Goal: Task Accomplishment & Management: Complete application form

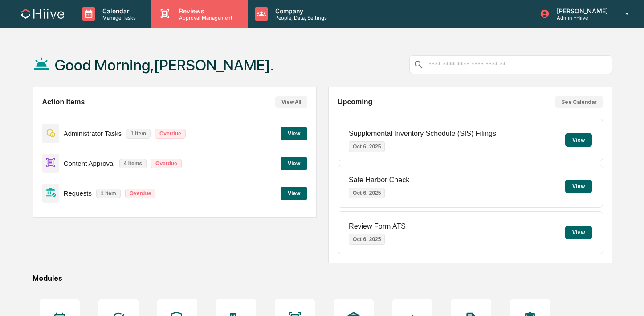
click at [170, 27] on div "Reviews Approval Management" at bounding box center [199, 14] width 96 height 28
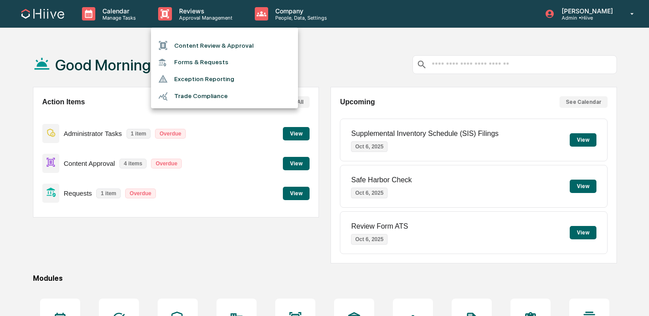
click at [187, 41] on li "Content Review & Approval" at bounding box center [224, 45] width 147 height 17
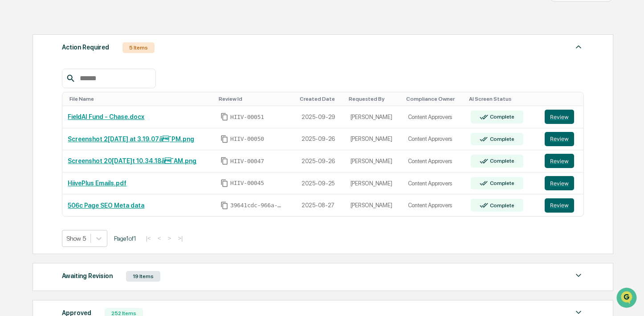
scroll to position [228, 0]
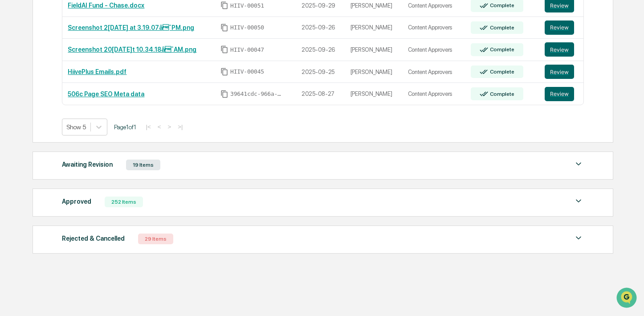
click at [214, 210] on div "Approved 252 Items File Name Review Id Created Date Requested By Compliance Own…" at bounding box center [323, 202] width 580 height 28
click at [169, 209] on div "Approved 252 Items File Name Review Id Created Date Requested By Compliance Own…" at bounding box center [323, 202] width 580 height 28
click at [142, 204] on div "252 Items" at bounding box center [124, 201] width 38 height 11
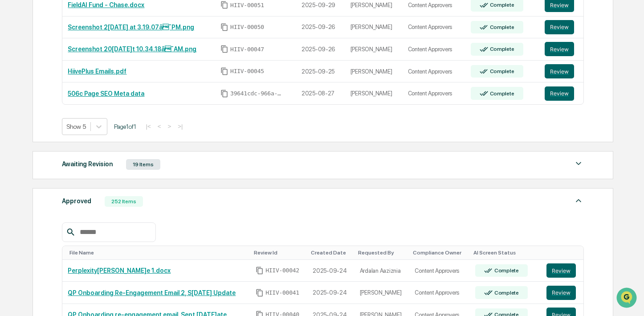
click at [111, 237] on input "text" at bounding box center [114, 232] width 76 height 12
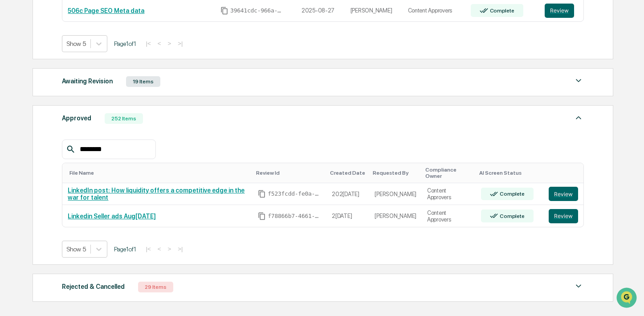
scroll to position [312, 0]
type input "*"
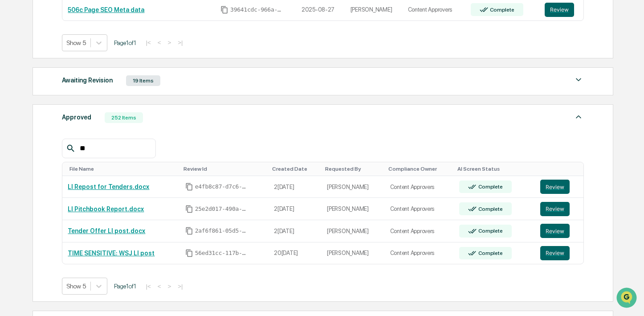
type input "*"
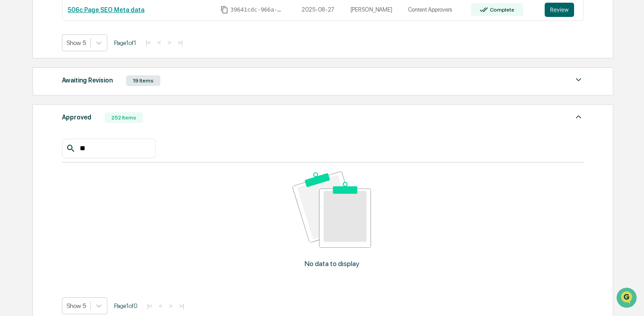
type input "*"
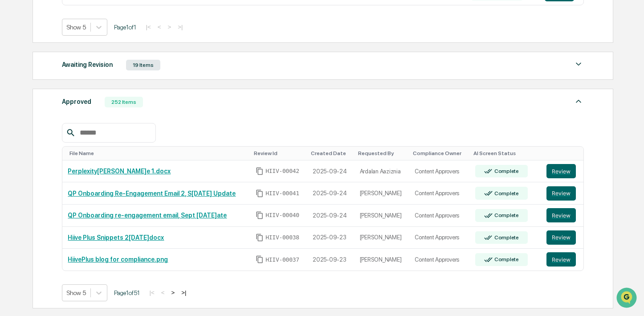
scroll to position [334, 0]
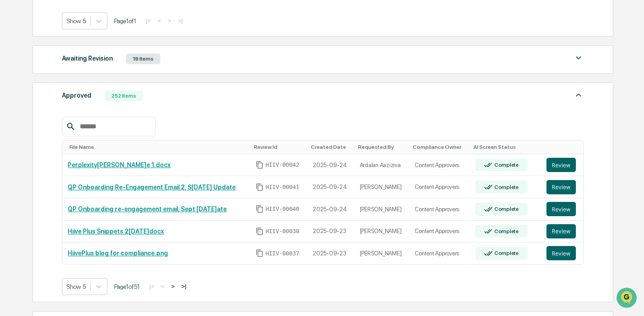
click at [177, 286] on button ">" at bounding box center [172, 286] width 9 height 8
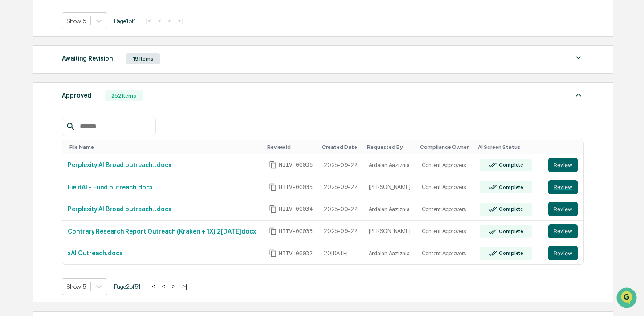
click at [168, 286] on button "<" at bounding box center [163, 286] width 9 height 8
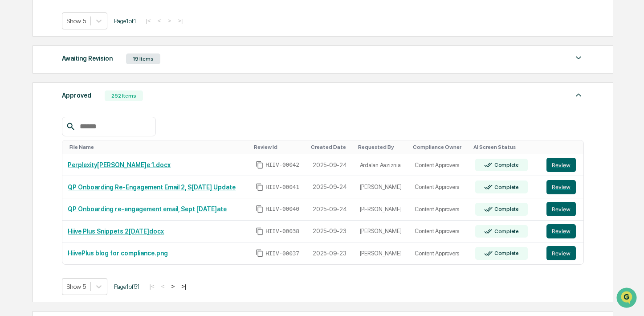
click at [111, 127] on input "text" at bounding box center [114, 127] width 76 height 12
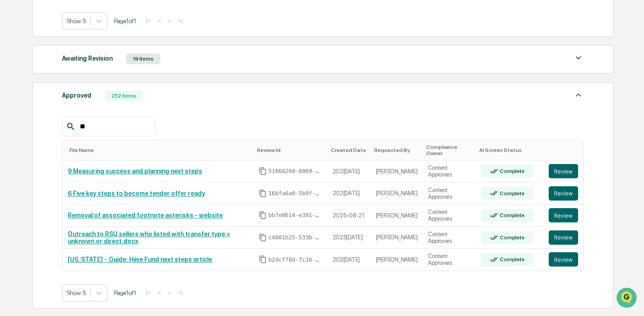
type input "*"
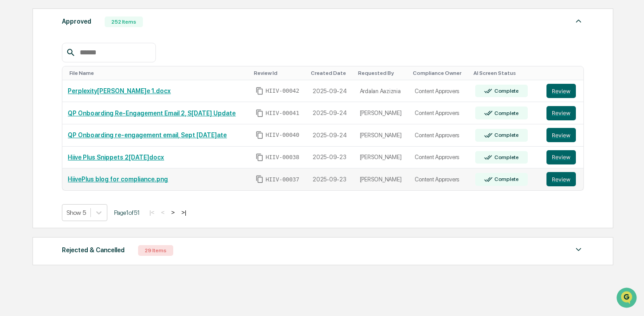
scroll to position [420, 0]
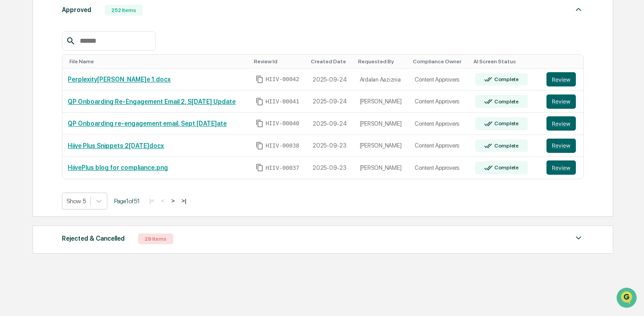
click at [117, 229] on div "Rejected & Cancelled 29 Items File Name Review Id Created Date Requested By Com…" at bounding box center [323, 239] width 580 height 28
click at [109, 241] on div "Rejected & Cancelled" at bounding box center [93, 238] width 63 height 12
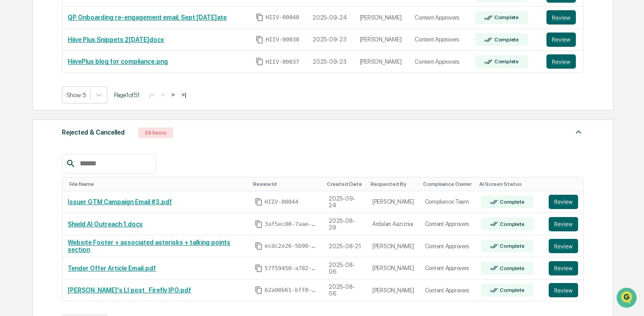
scroll to position [547, 0]
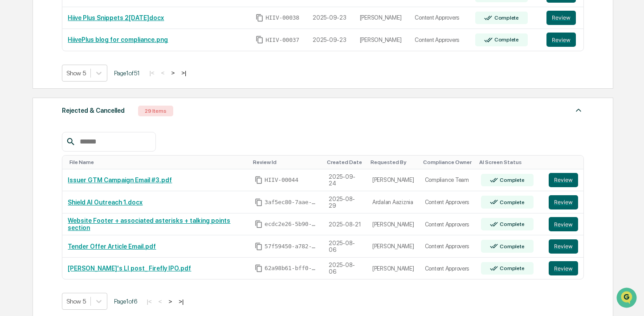
click at [110, 147] on input "text" at bounding box center [114, 142] width 76 height 12
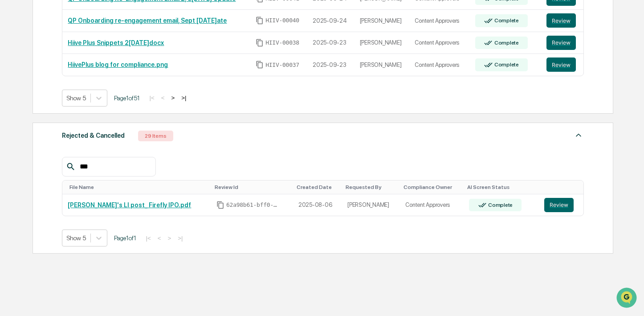
scroll to position [522, 0]
type input "*"
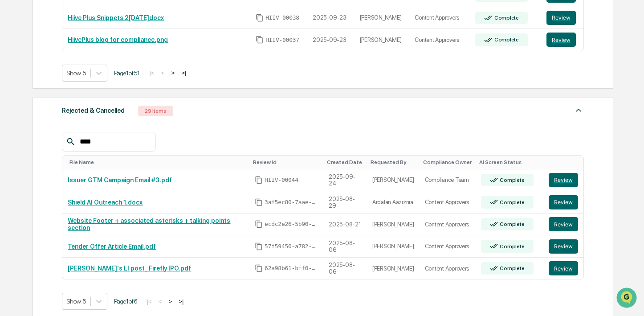
scroll to position [547, 0]
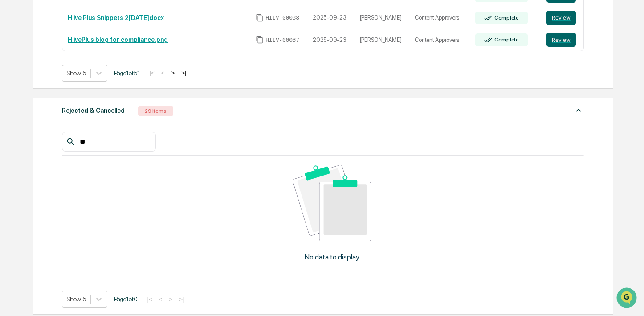
type input "*"
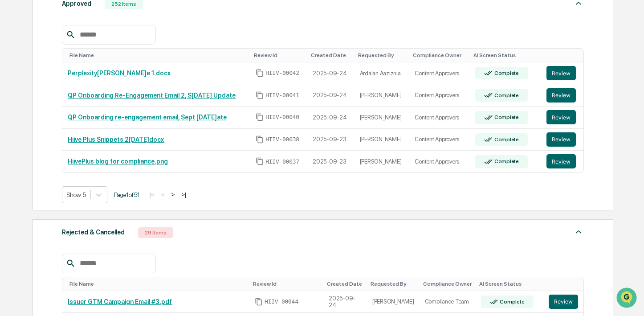
scroll to position [371, 0]
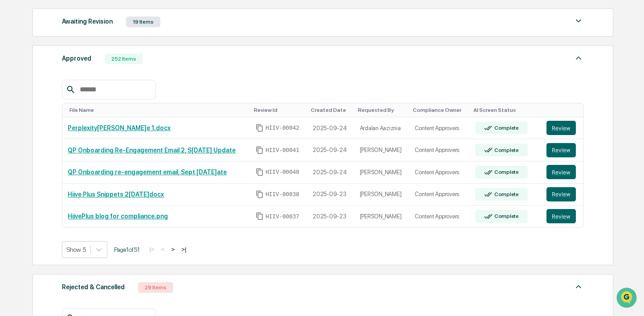
click at [175, 27] on div "Awaiting Revision 19 Items" at bounding box center [323, 22] width 522 height 12
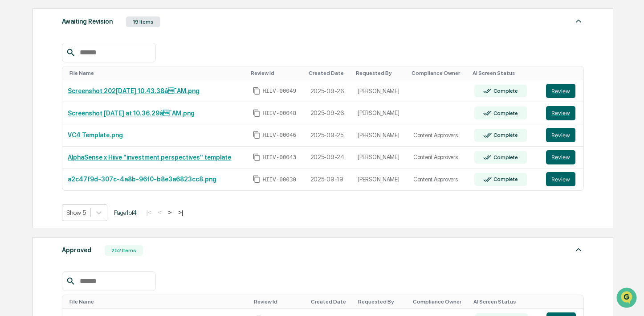
click at [119, 60] on div at bounding box center [109, 53] width 94 height 20
click at [116, 58] on input "text" at bounding box center [114, 53] width 76 height 12
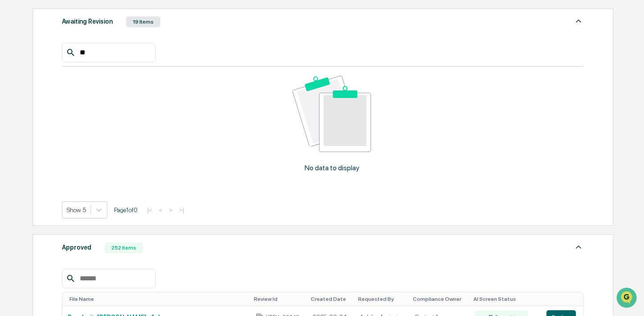
type input "*"
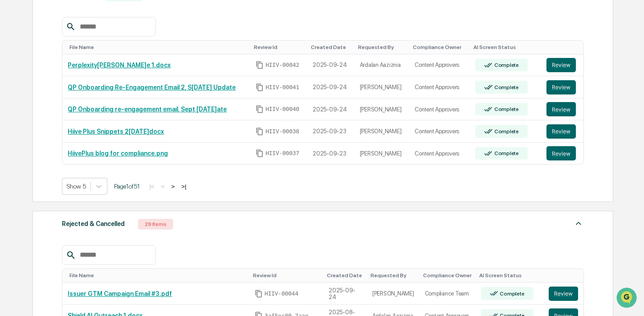
scroll to position [624, 0]
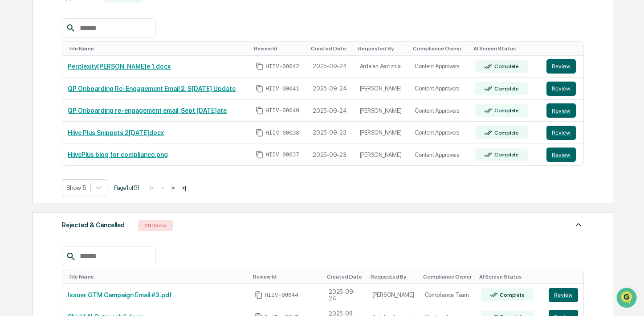
click at [177, 187] on button ">" at bounding box center [172, 188] width 9 height 8
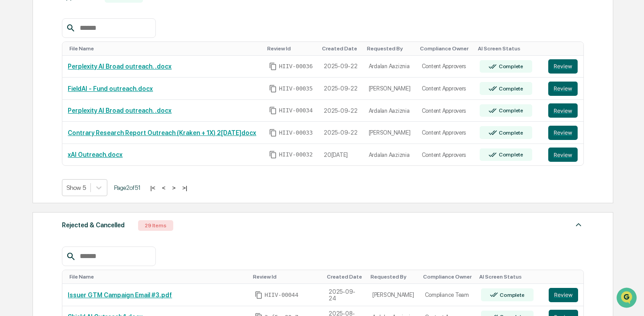
click at [178, 187] on button ">" at bounding box center [173, 188] width 9 height 8
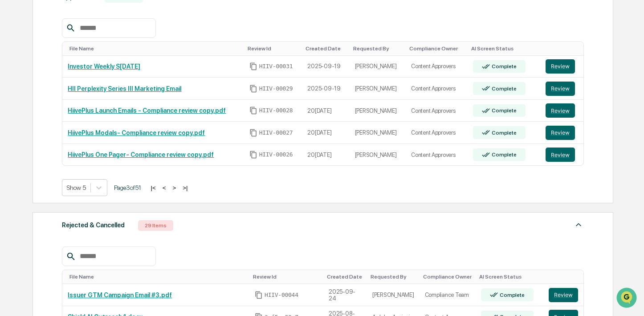
click at [179, 187] on button ">" at bounding box center [174, 188] width 9 height 8
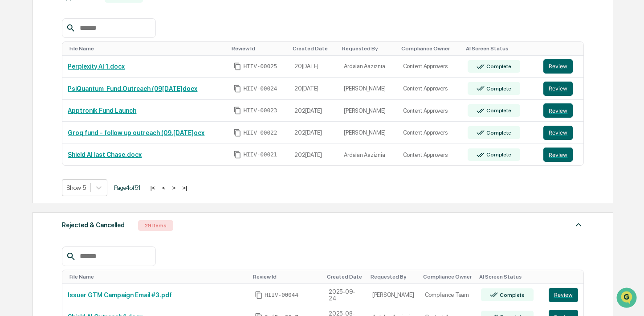
click at [178, 187] on button ">" at bounding box center [173, 188] width 9 height 8
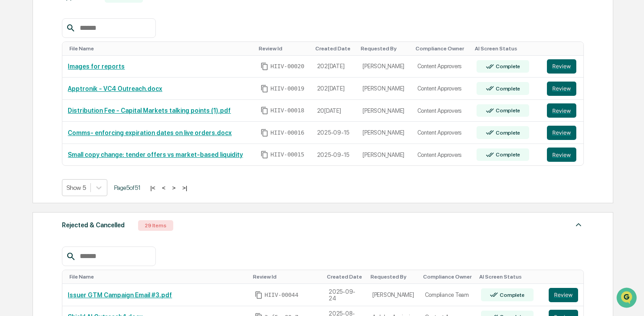
click at [178, 187] on button ">" at bounding box center [173, 188] width 9 height 8
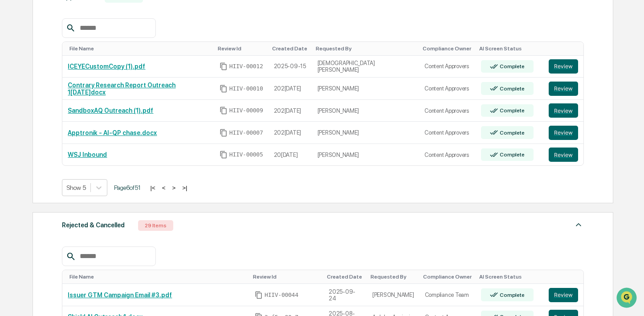
click at [178, 187] on button ">" at bounding box center [173, 188] width 9 height 8
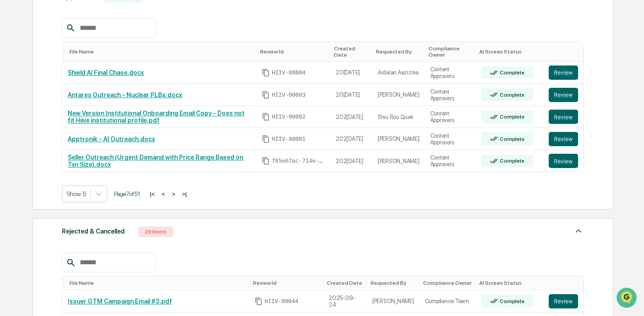
click at [178, 196] on button ">" at bounding box center [173, 194] width 9 height 8
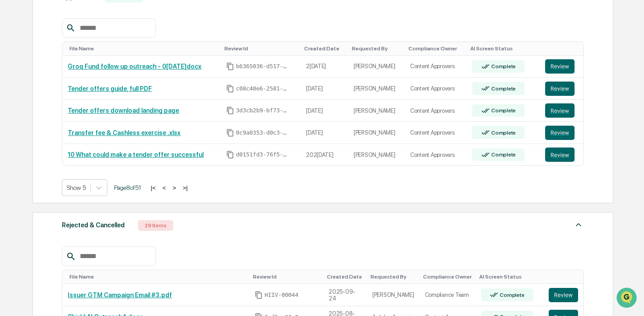
click at [179, 188] on button ">" at bounding box center [174, 188] width 9 height 8
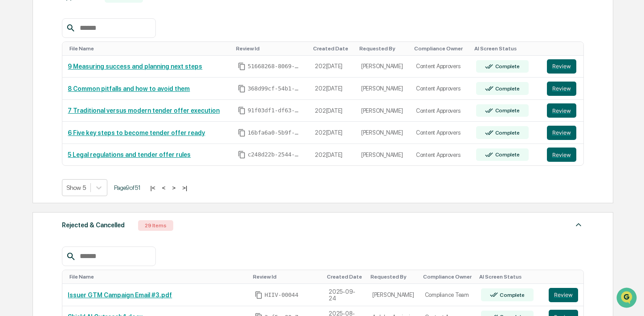
click at [178, 188] on button ">" at bounding box center [173, 188] width 9 height 8
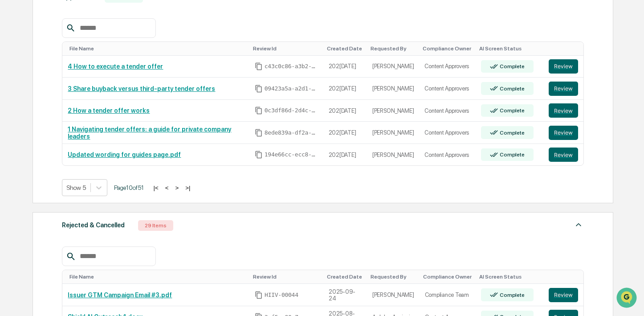
click at [181, 188] on button ">" at bounding box center [176, 188] width 9 height 8
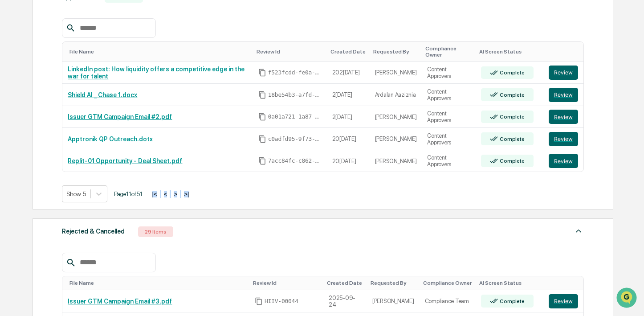
click at [183, 188] on div "Show 5 Page 11 of 51 |< < > >|" at bounding box center [323, 193] width 522 height 17
click at [180, 193] on button ">" at bounding box center [175, 194] width 9 height 8
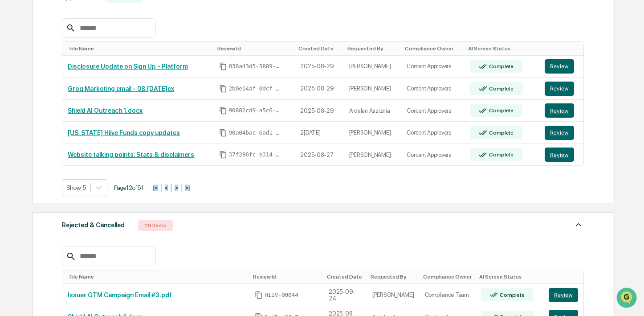
click at [181, 190] on button ">" at bounding box center [176, 188] width 9 height 8
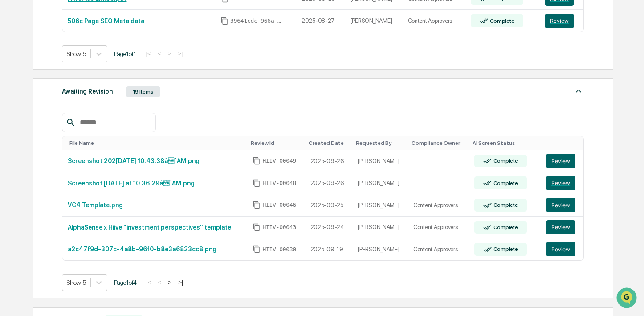
scroll to position [117, 0]
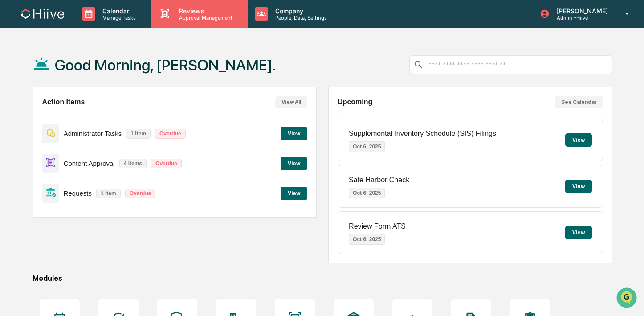
click at [196, 12] on p "Reviews" at bounding box center [204, 11] width 65 height 8
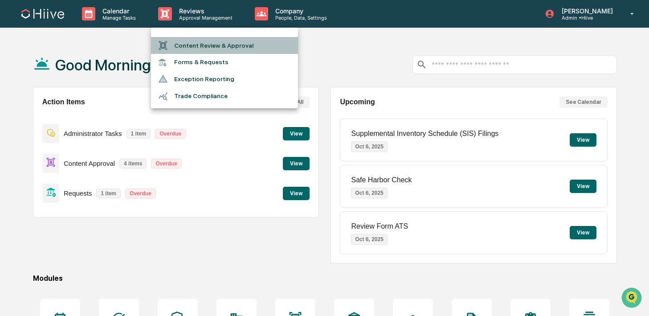
click at [179, 40] on li "Content Review & Approval" at bounding box center [224, 45] width 147 height 17
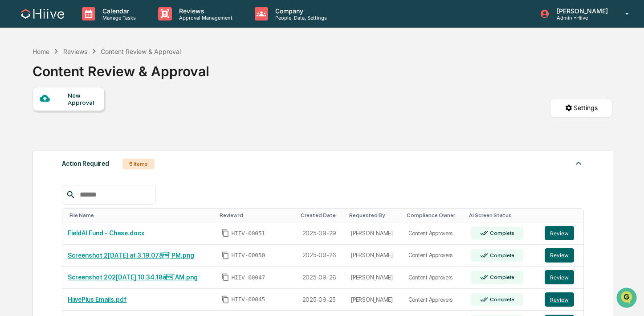
click at [90, 110] on div "New Approval" at bounding box center [69, 99] width 72 height 24
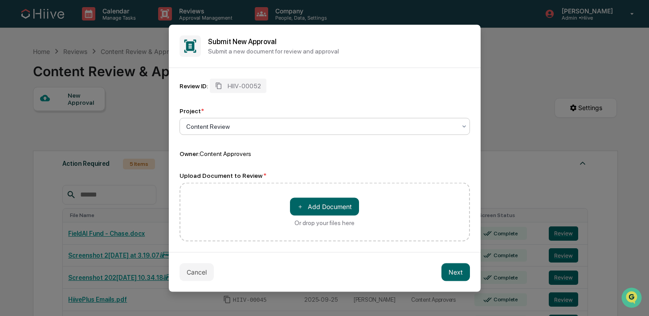
click at [216, 126] on div at bounding box center [321, 126] width 270 height 9
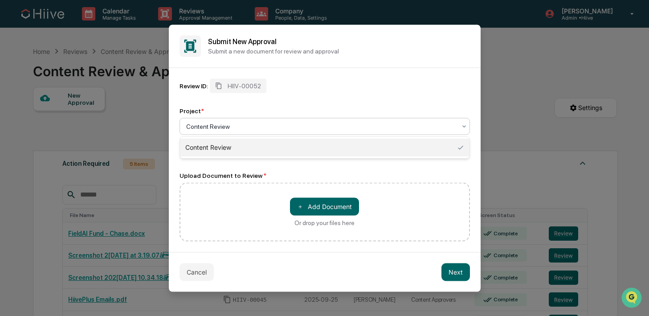
click at [228, 151] on div "Content Review" at bounding box center [325, 148] width 290 height 18
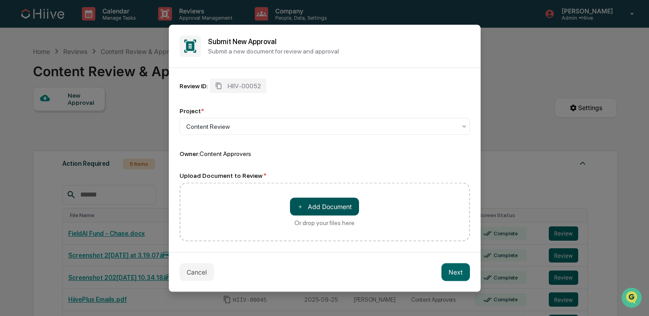
click at [313, 202] on button "＋ Add Document" at bounding box center [324, 206] width 69 height 18
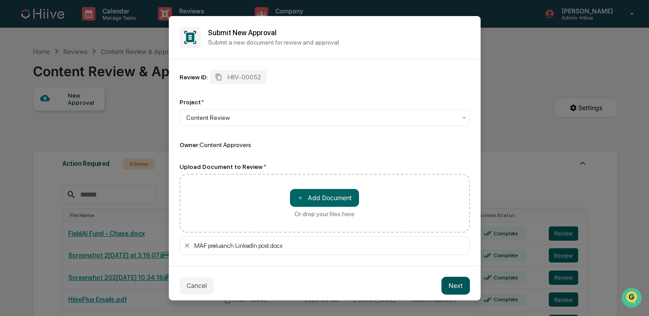
click at [456, 286] on button "Next" at bounding box center [455, 285] width 29 height 18
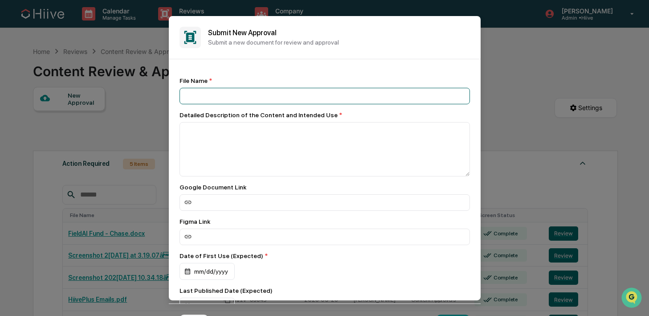
click at [262, 100] on input at bounding box center [324, 95] width 290 height 16
type input "**********"
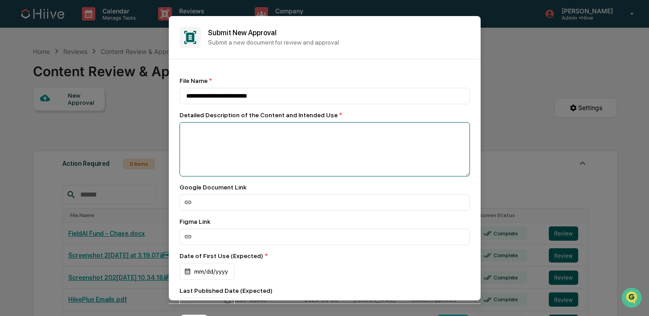
click at [228, 131] on textarea at bounding box center [324, 149] width 290 height 54
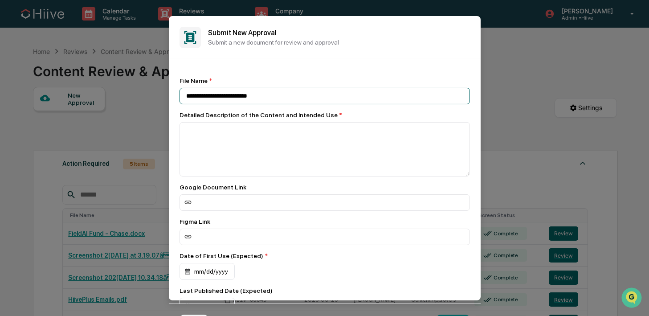
drag, startPoint x: 269, startPoint y: 96, endPoint x: 185, endPoint y: 95, distance: 84.2
click at [185, 95] on input "**********" at bounding box center [324, 95] width 290 height 16
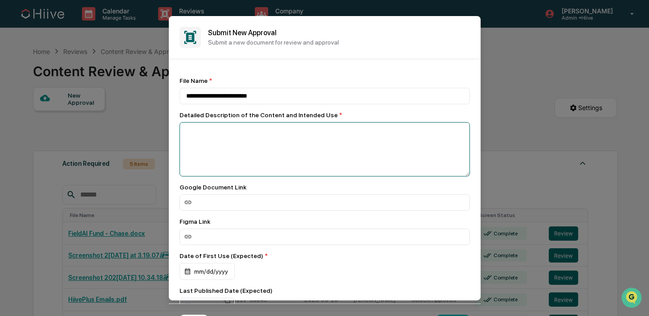
click at [229, 149] on textarea at bounding box center [324, 149] width 290 height 54
paste textarea "**********"
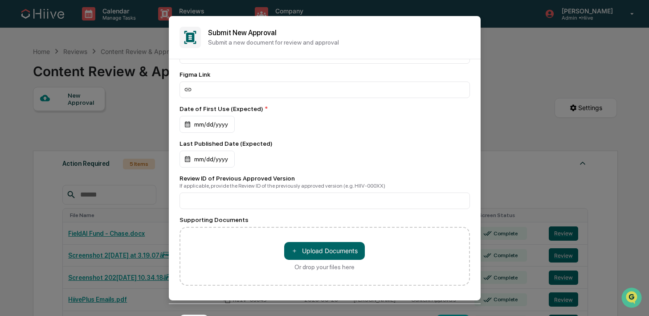
scroll to position [72, 0]
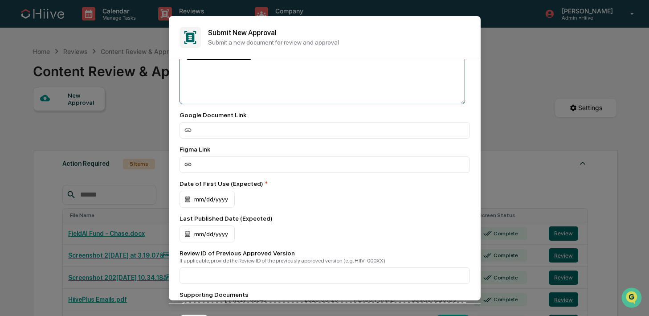
type textarea "**********"
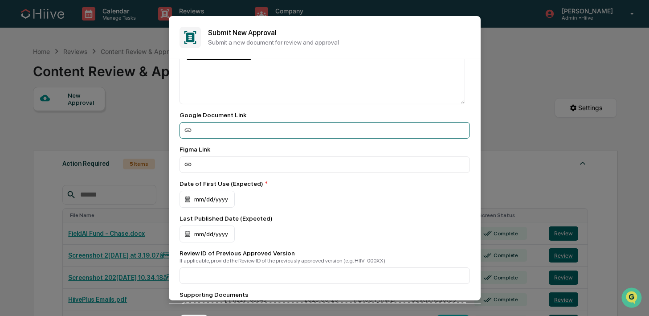
click at [247, 134] on input at bounding box center [324, 130] width 290 height 16
paste input "**********"
type input "**********"
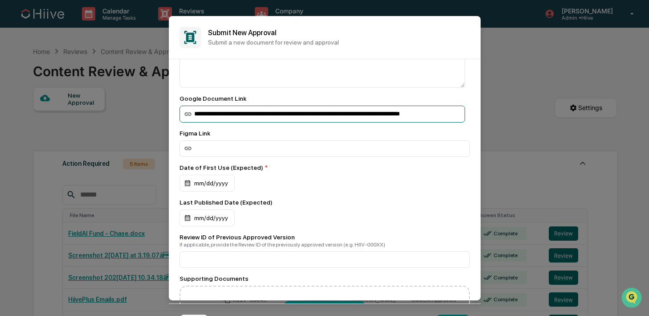
scroll to position [92, 0]
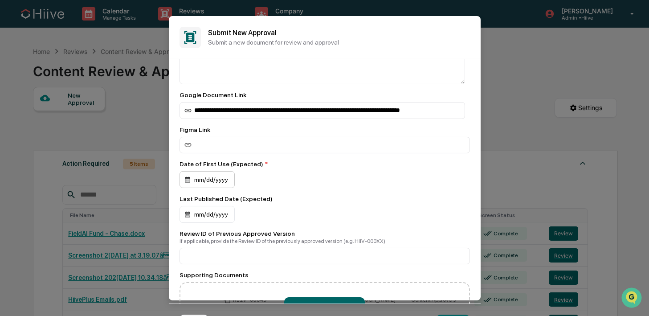
click at [202, 180] on div "mm/dd/yyyy" at bounding box center [206, 179] width 55 height 17
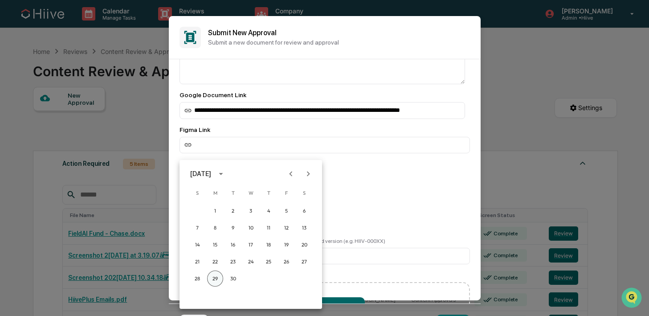
click at [213, 276] on button "29" at bounding box center [215, 278] width 16 height 16
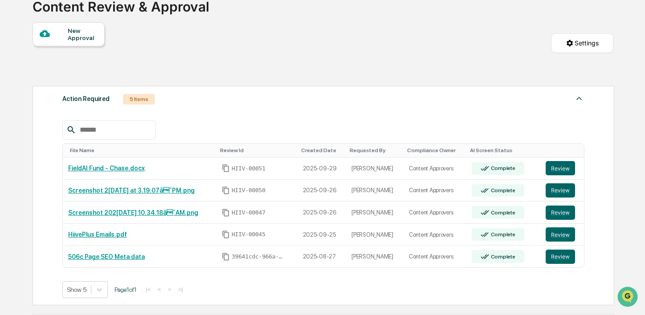
scroll to position [125, 0]
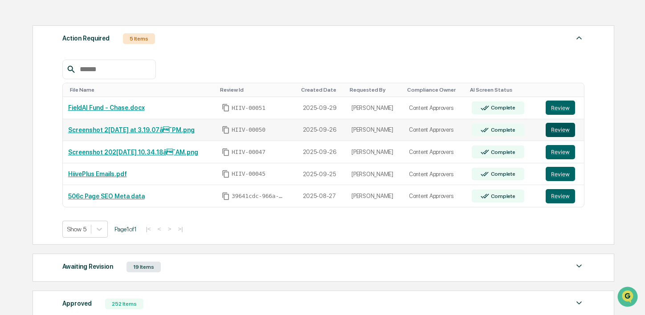
click at [558, 129] on button "Review" at bounding box center [560, 130] width 29 height 14
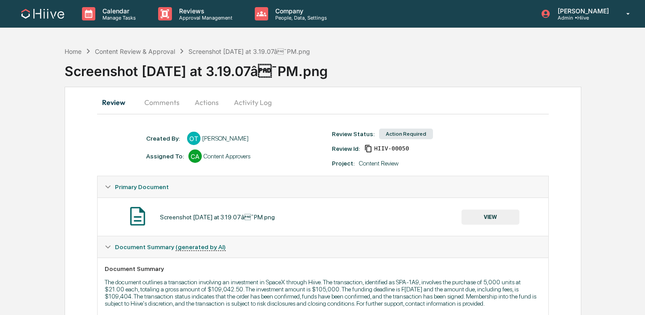
click at [254, 101] on button "Activity Log" at bounding box center [253, 102] width 52 height 21
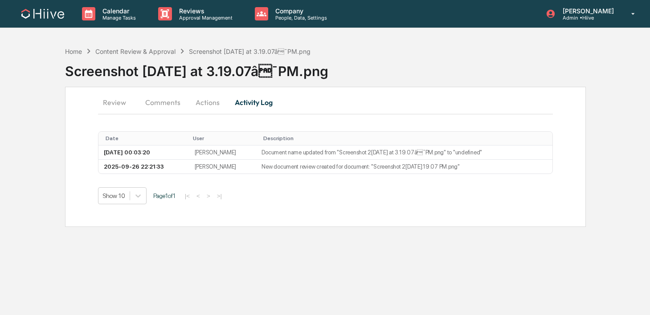
click at [215, 103] on button "Actions" at bounding box center [208, 102] width 40 height 21
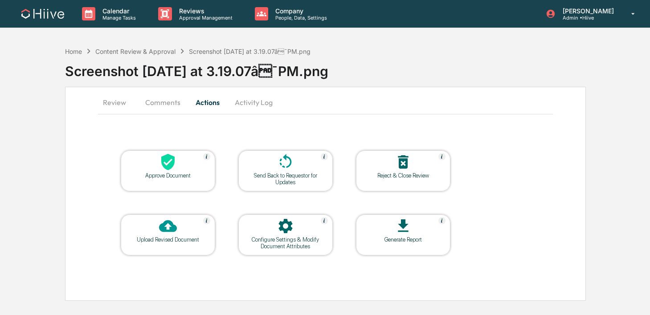
click at [268, 224] on div at bounding box center [285, 226] width 89 height 19
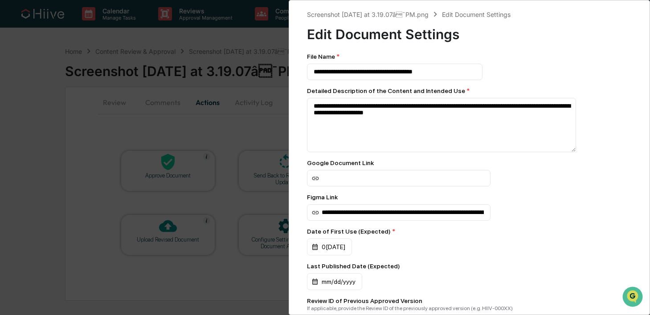
scroll to position [141, 0]
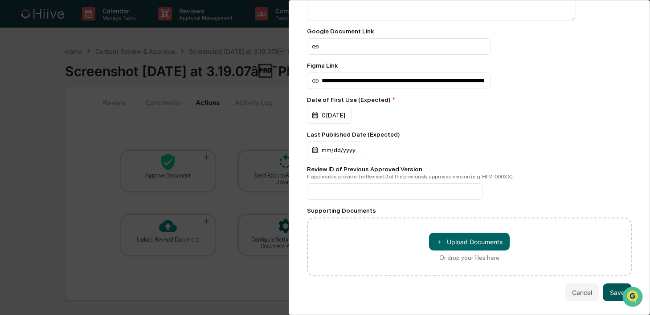
click at [612, 288] on button "Save" at bounding box center [617, 293] width 29 height 18
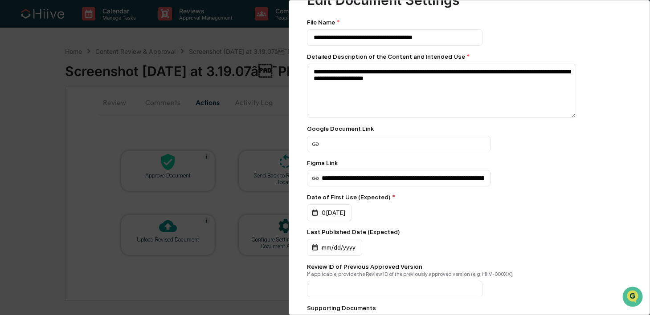
scroll to position [0, 0]
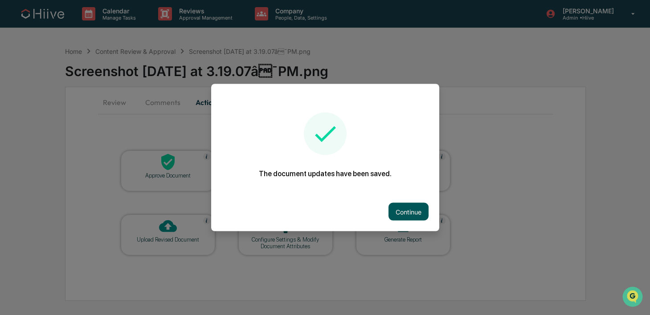
click at [418, 209] on button "Continue" at bounding box center [408, 212] width 40 height 18
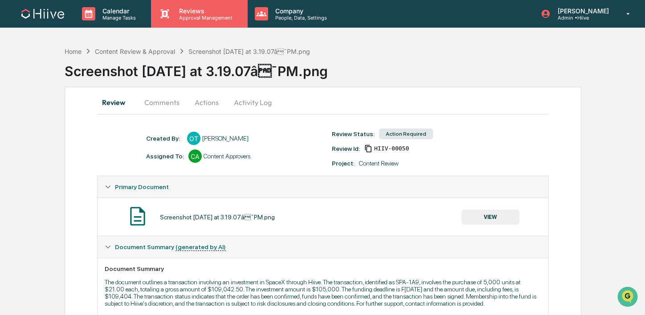
click at [212, 9] on p "Reviews" at bounding box center [204, 11] width 65 height 8
